Goal: Task Accomplishment & Management: Manage account settings

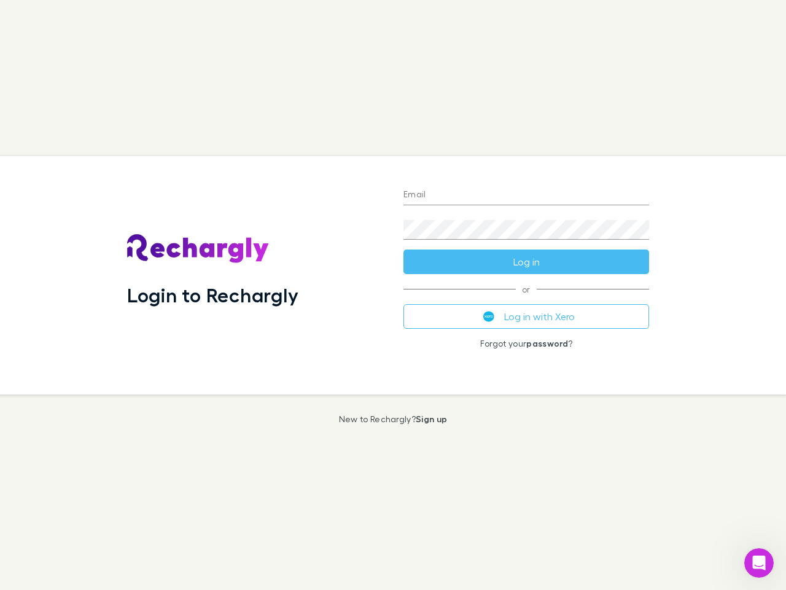
click at [393, 295] on div "Login to Rechargly" at bounding box center [255, 275] width 276 height 238
click at [526, 195] on input "Email" at bounding box center [526, 195] width 246 height 20
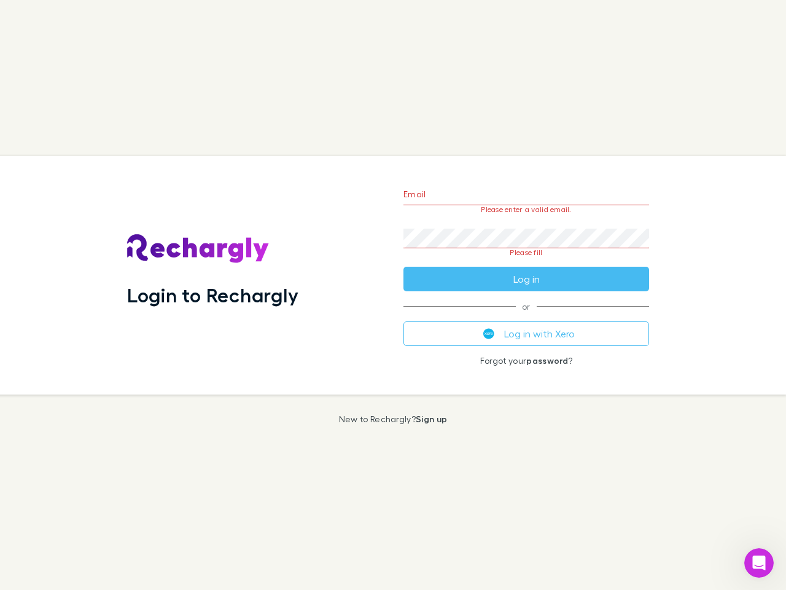
click at [526, 262] on form "Email Please enter a valid email. Password Please fill Log in" at bounding box center [526, 233] width 246 height 115
click at [526, 316] on div "Email Please enter a valid email. Password Please fill Log in or Log in with Xe…" at bounding box center [526, 275] width 265 height 238
click at [759, 563] on icon "Open Intercom Messenger" at bounding box center [759, 563] width 20 height 20
